Goal: Register for event/course

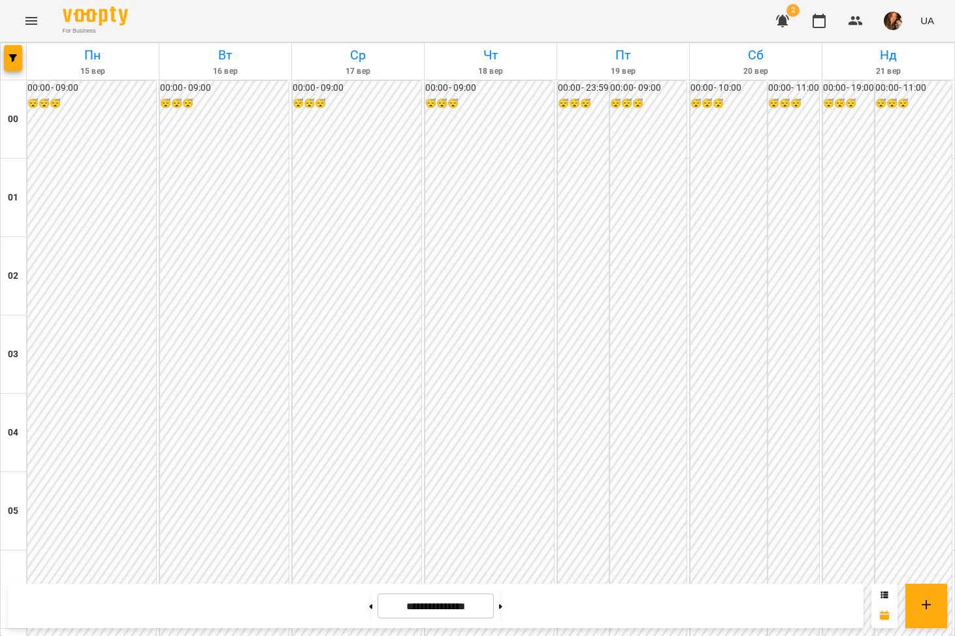
scroll to position [1271, 0]
click at [32, 16] on icon "Menu" at bounding box center [32, 21] width 16 height 16
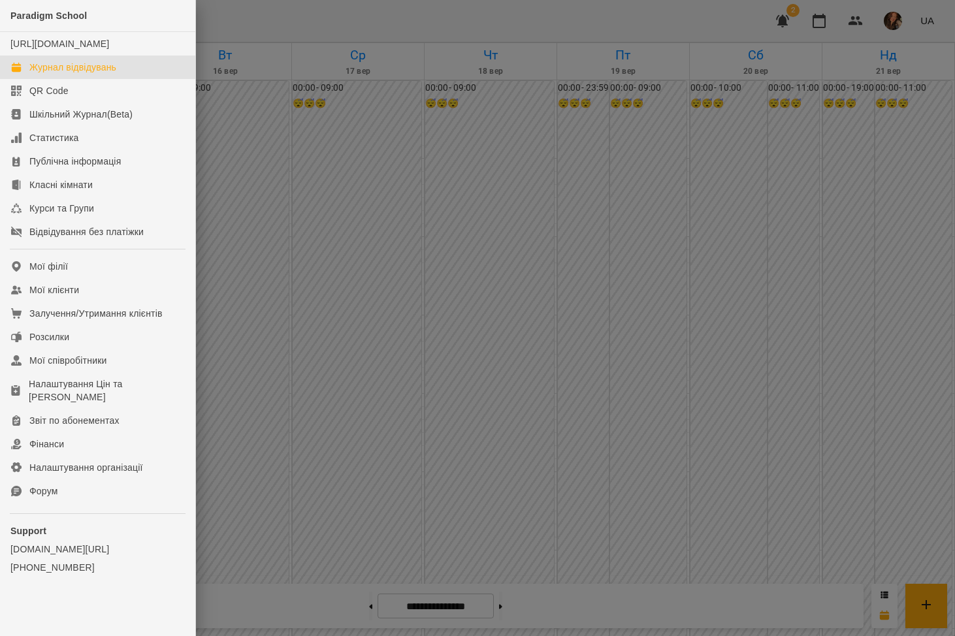
click at [296, 278] on div at bounding box center [477, 318] width 955 height 636
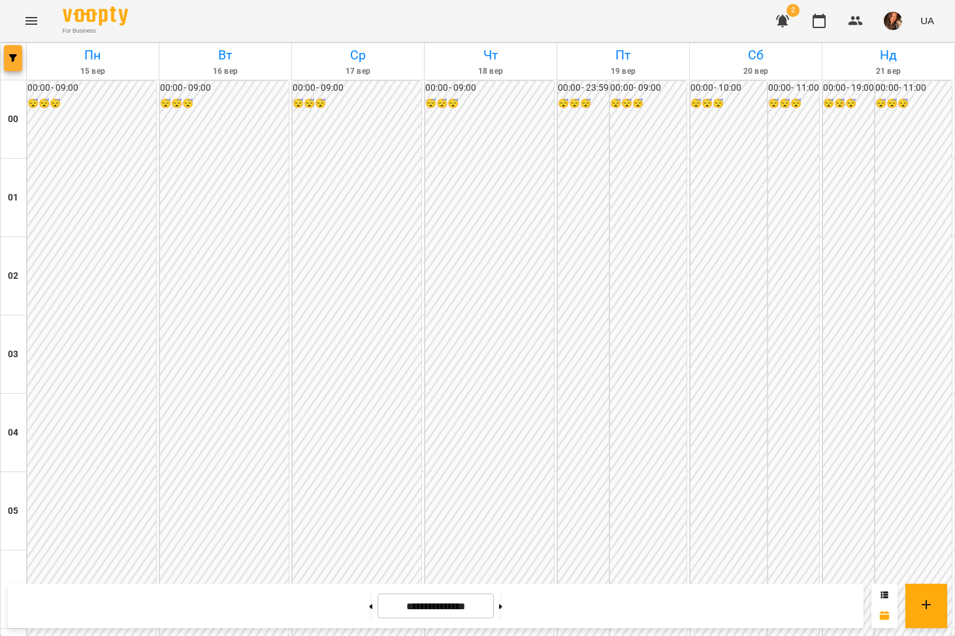
click at [7, 57] on span "button" at bounding box center [13, 58] width 18 height 8
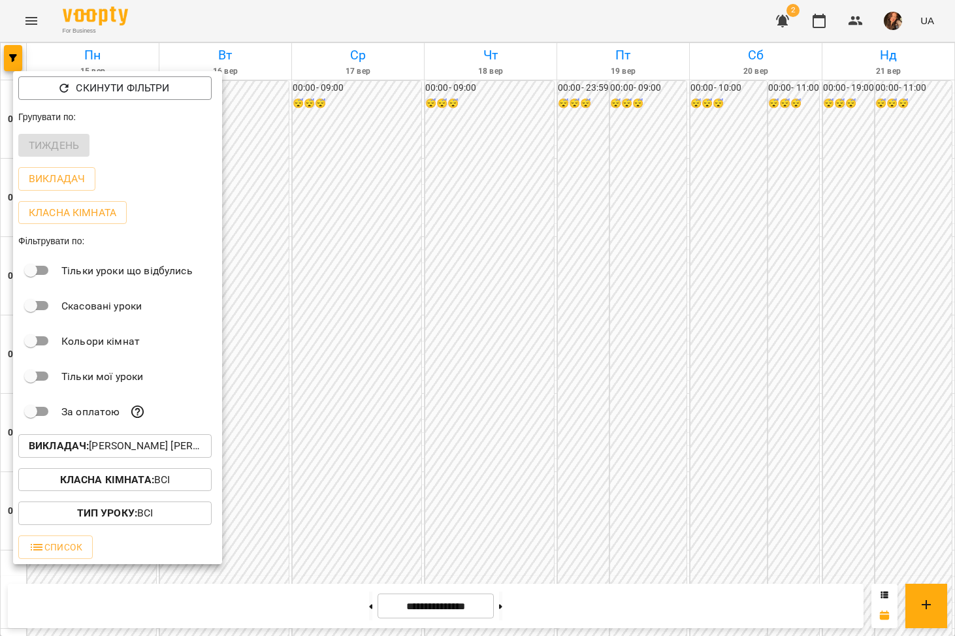
click at [148, 450] on p "Викладач : [PERSON_NAME] [PERSON_NAME],[PERSON_NAME]" at bounding box center [115, 446] width 172 height 16
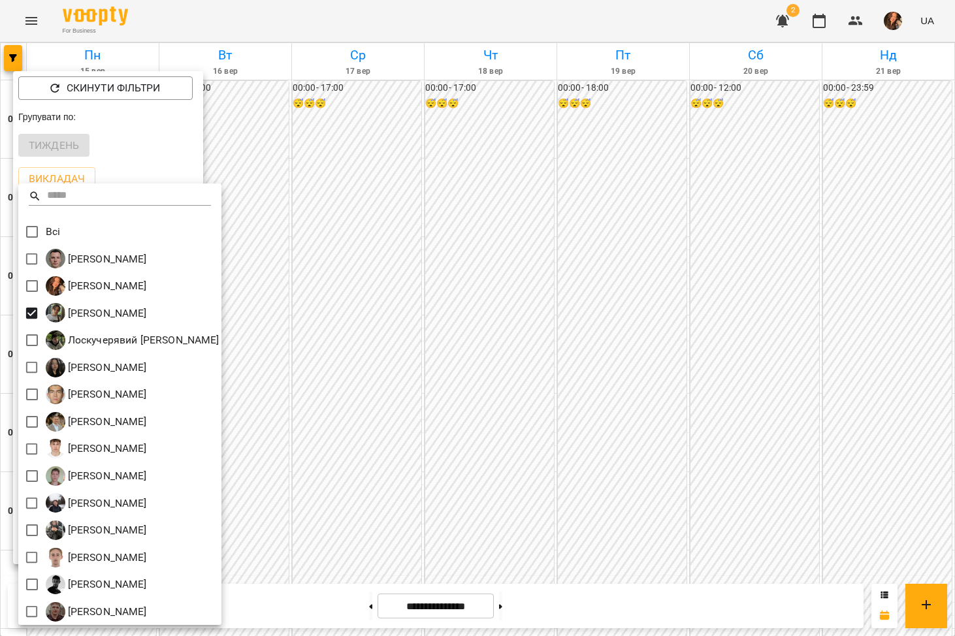
click at [521, 331] on div at bounding box center [477, 318] width 955 height 636
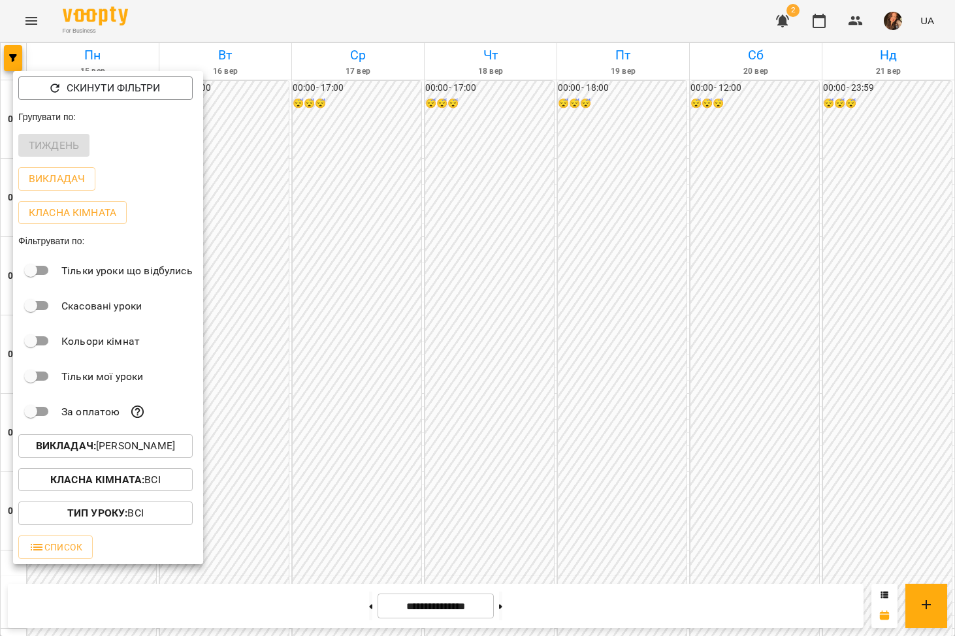
click at [542, 332] on div at bounding box center [477, 318] width 955 height 636
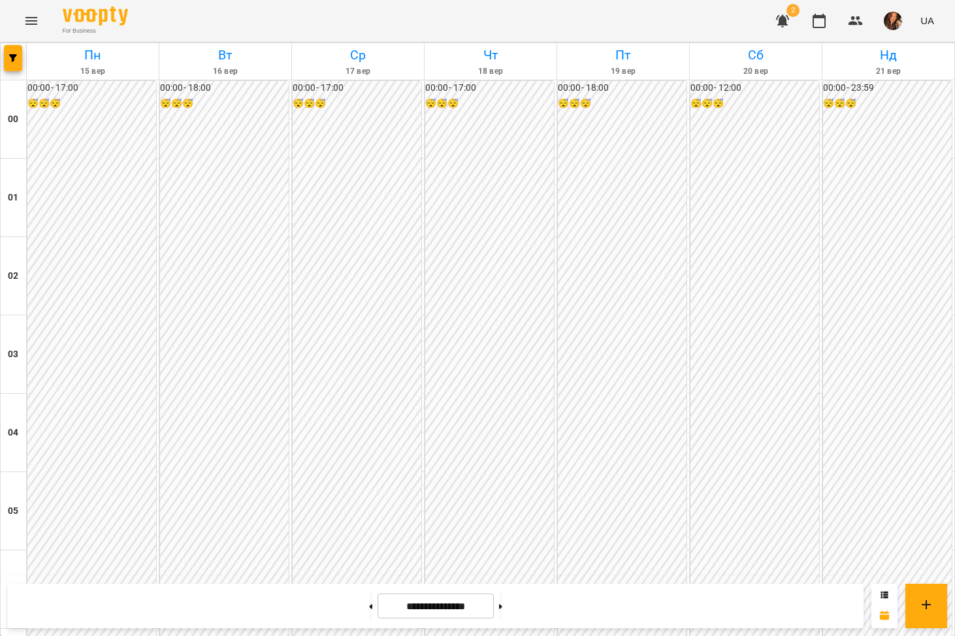
scroll to position [1220, 0]
click at [502, 598] on button at bounding box center [500, 606] width 3 height 29
click at [369, 609] on button at bounding box center [370, 606] width 3 height 29
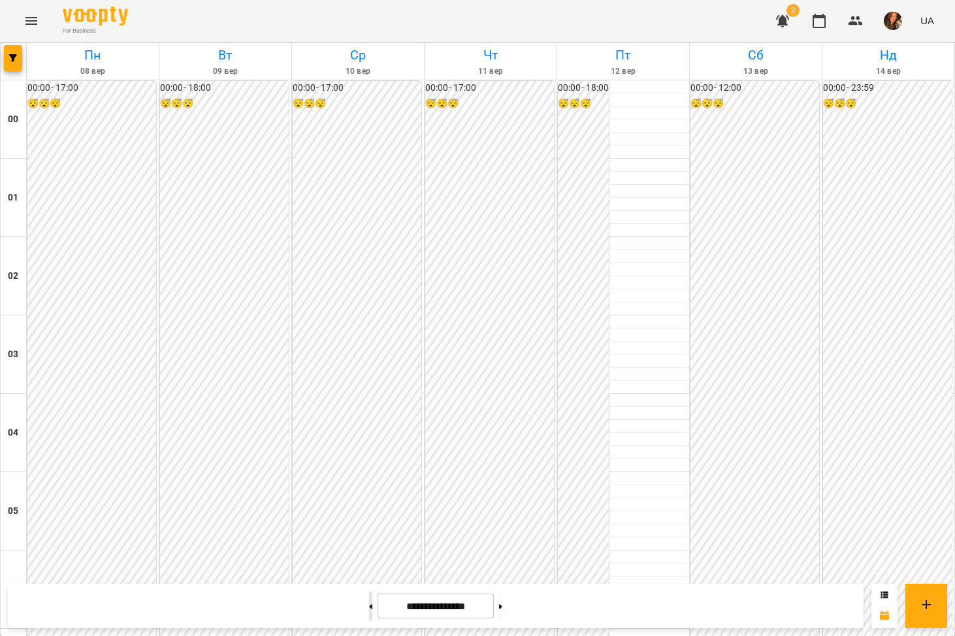
click at [369, 609] on button at bounding box center [370, 606] width 3 height 29
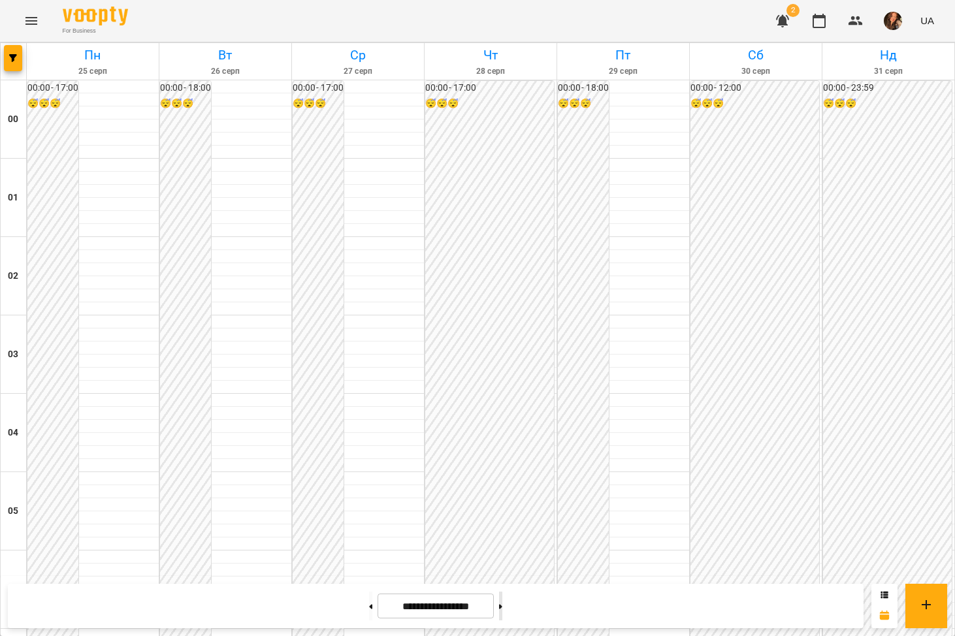
click at [502, 608] on button at bounding box center [500, 606] width 3 height 29
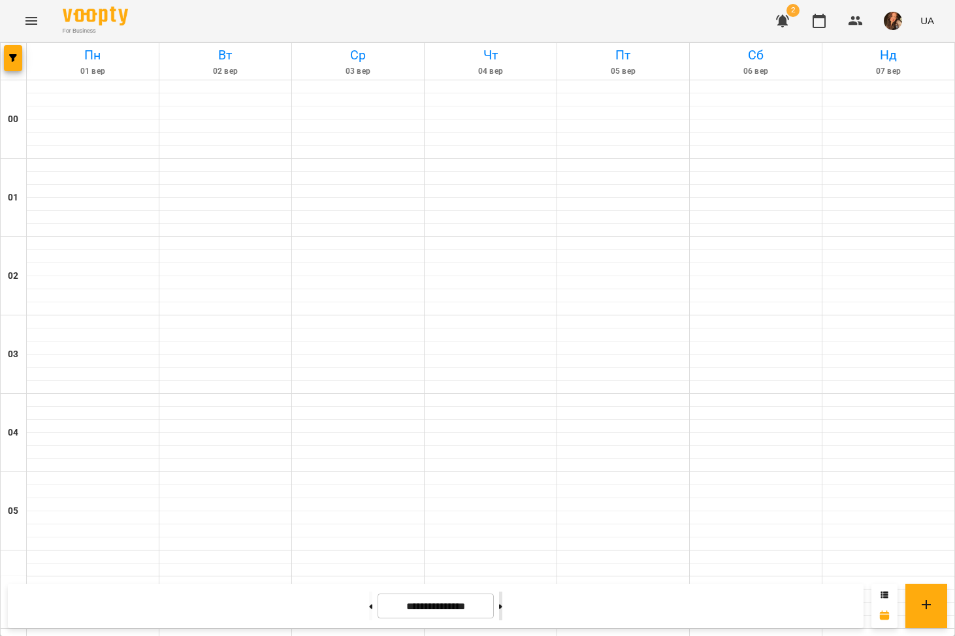
click at [502, 608] on button at bounding box center [500, 606] width 3 height 29
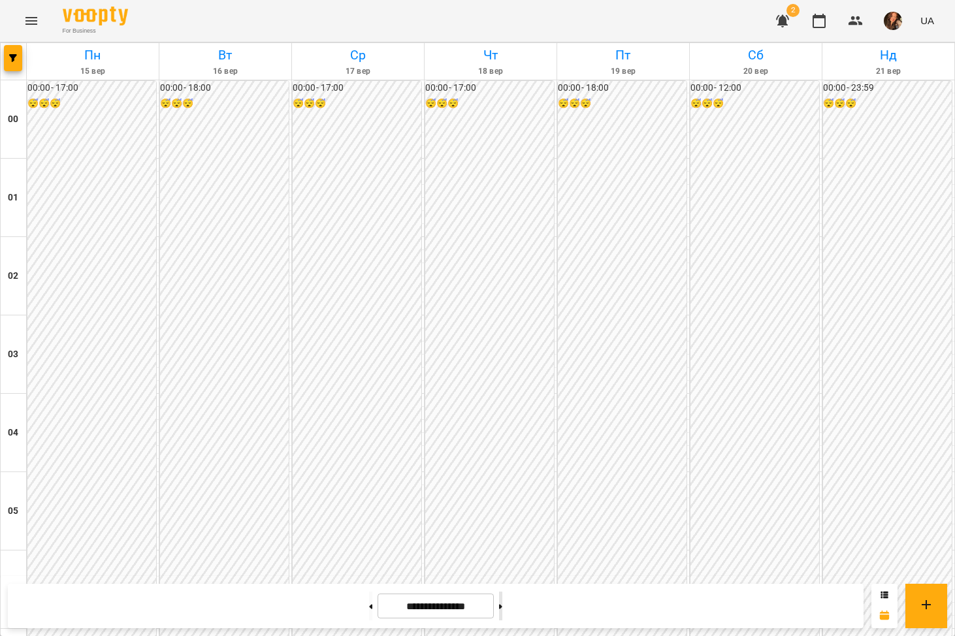
click at [502, 606] on button at bounding box center [500, 606] width 3 height 29
type input "**********"
click at [18, 52] on button "button" at bounding box center [13, 58] width 18 height 26
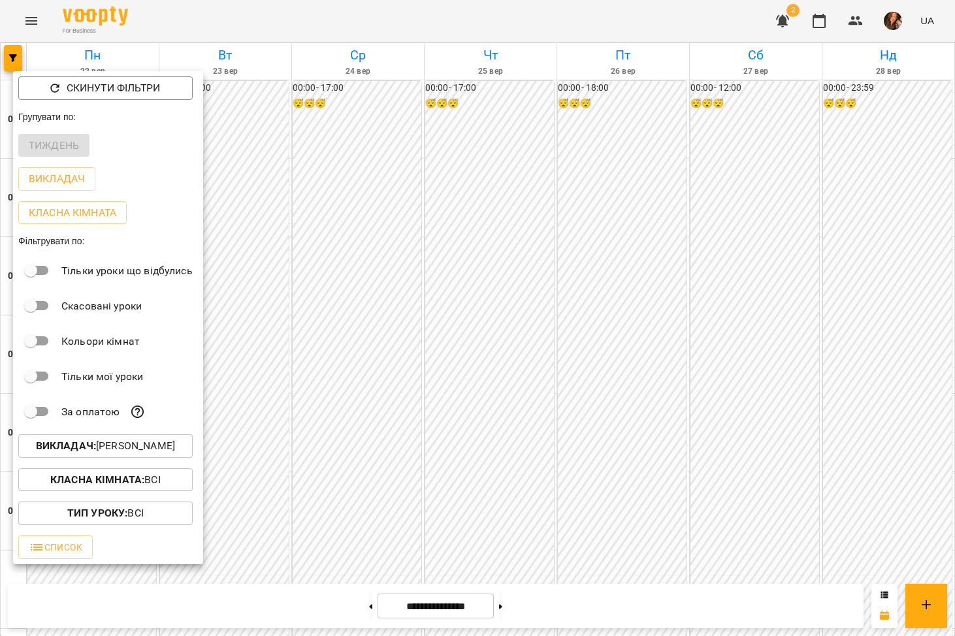
click at [104, 450] on p "Викладач : [PERSON_NAME]" at bounding box center [105, 446] width 139 height 16
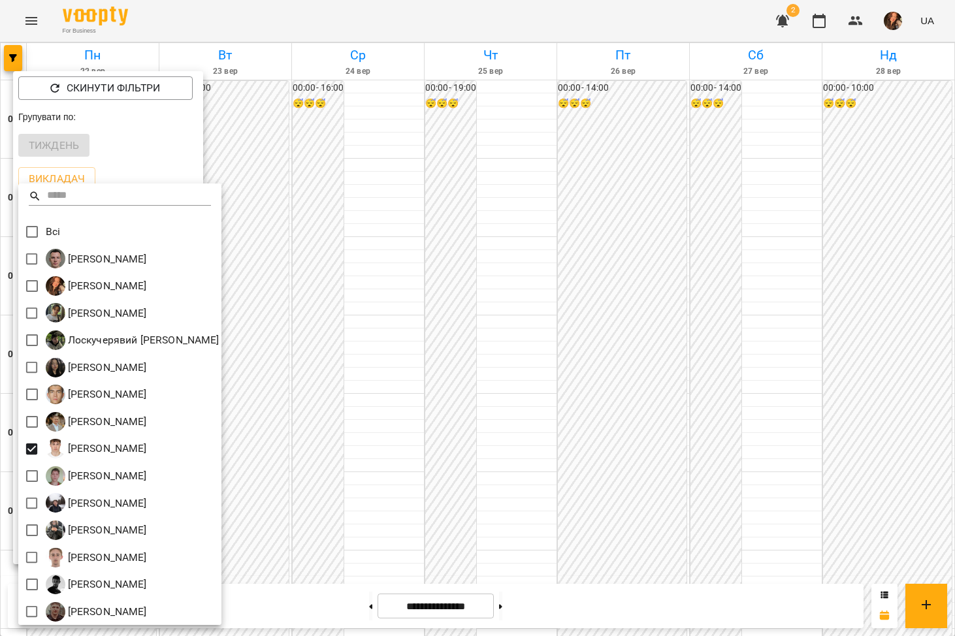
click at [566, 425] on div at bounding box center [477, 318] width 955 height 636
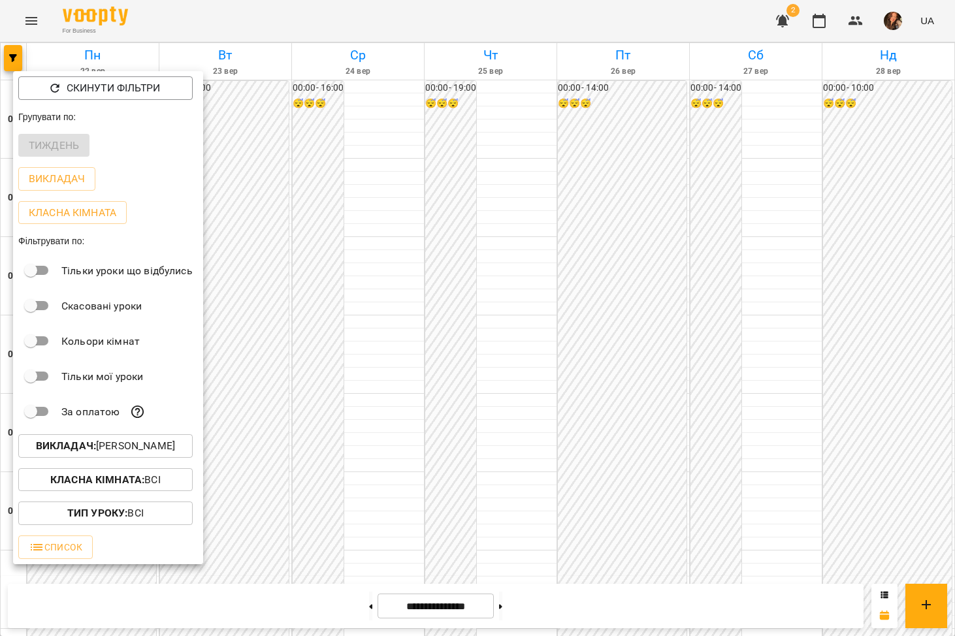
click at [669, 408] on div at bounding box center [477, 318] width 955 height 636
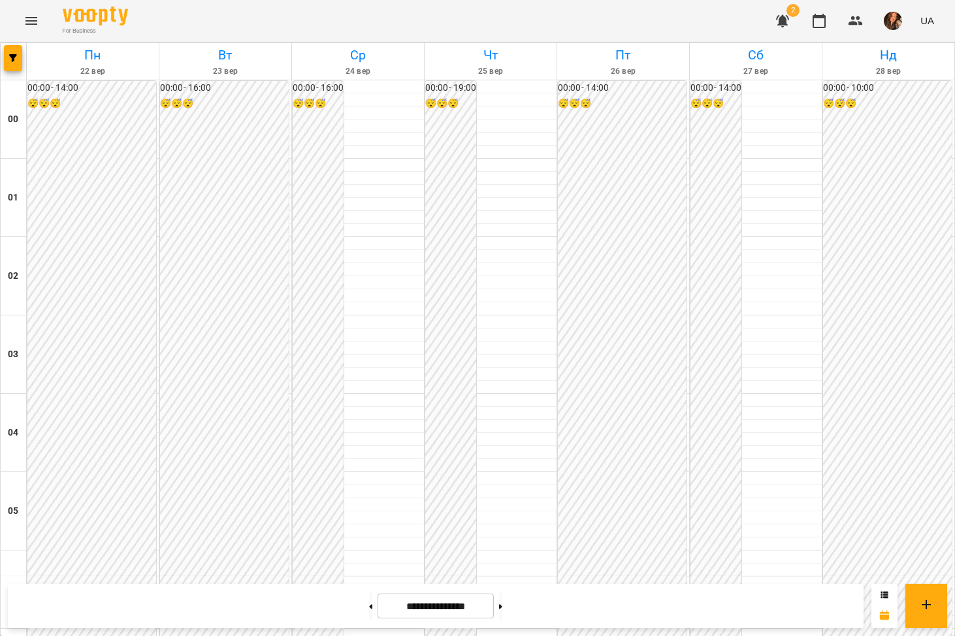
scroll to position [1303, 0]
click at [18, 58] on span "button" at bounding box center [13, 58] width 18 height 8
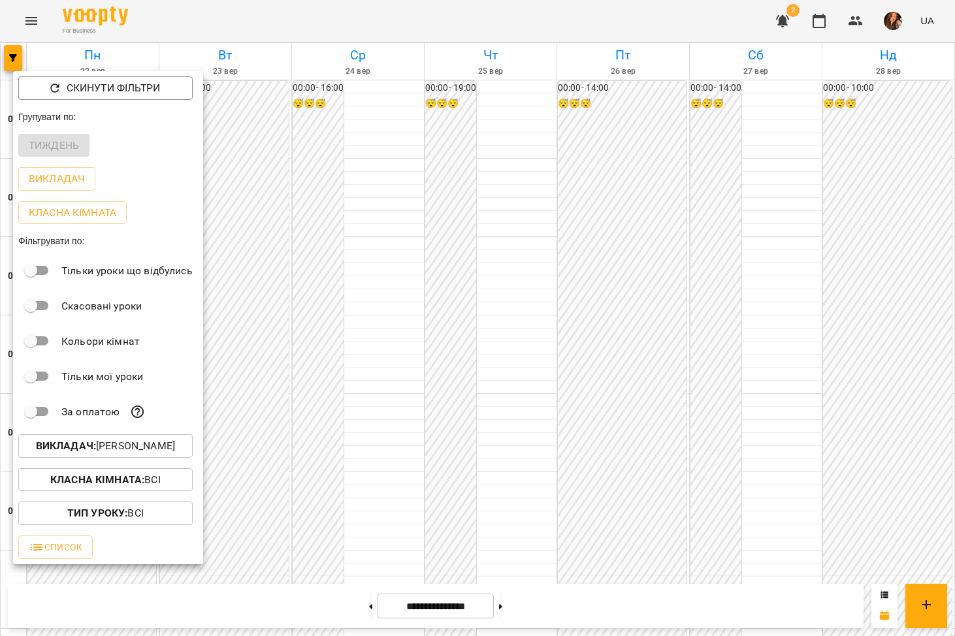
click at [378, 304] on div at bounding box center [477, 318] width 955 height 636
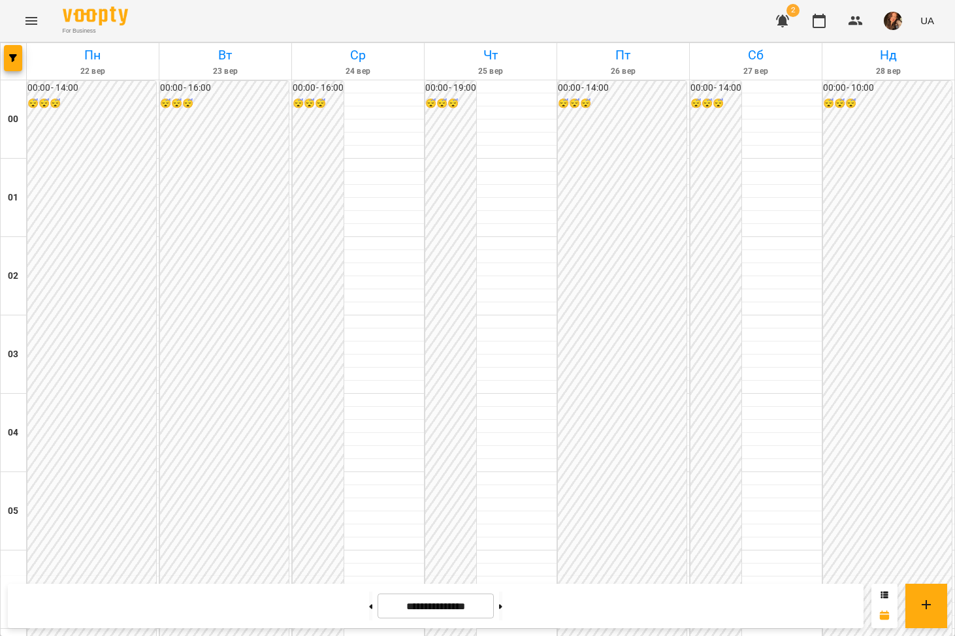
scroll to position [1092, 0]
